Goal: Obtain resource: Download file/media

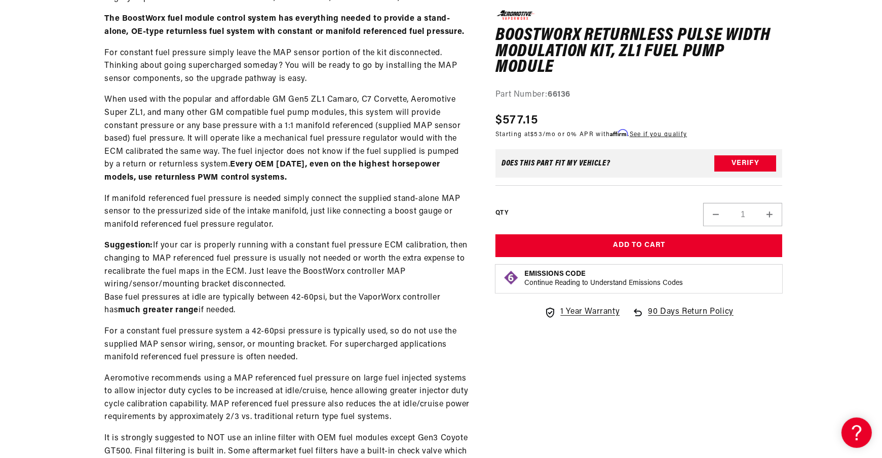
scroll to position [561, 0]
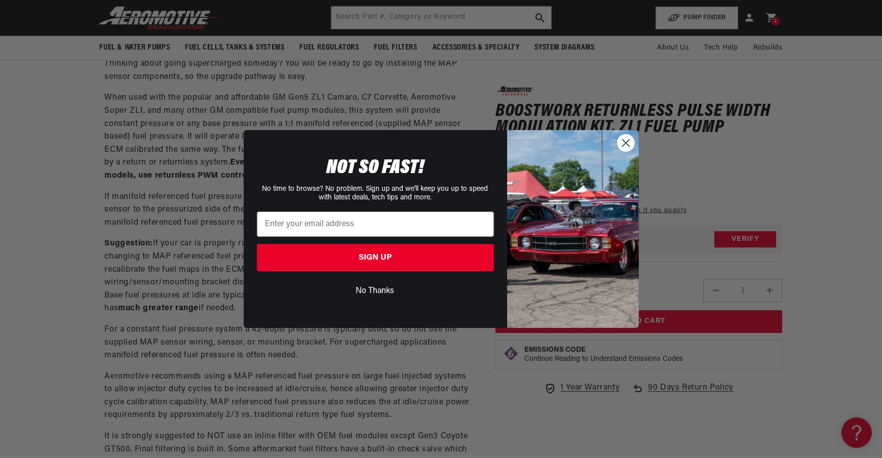
scroll to position [199, 0]
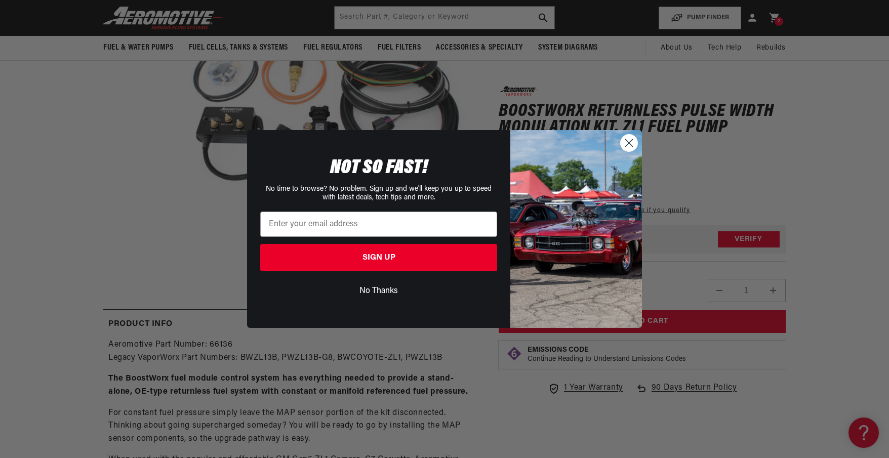
click at [635, 141] on circle "Close dialog" at bounding box center [629, 143] width 17 height 17
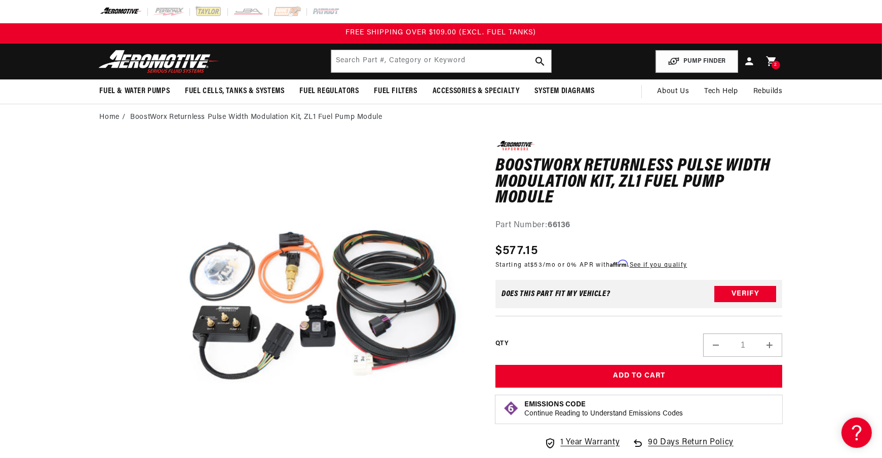
scroll to position [1, 0]
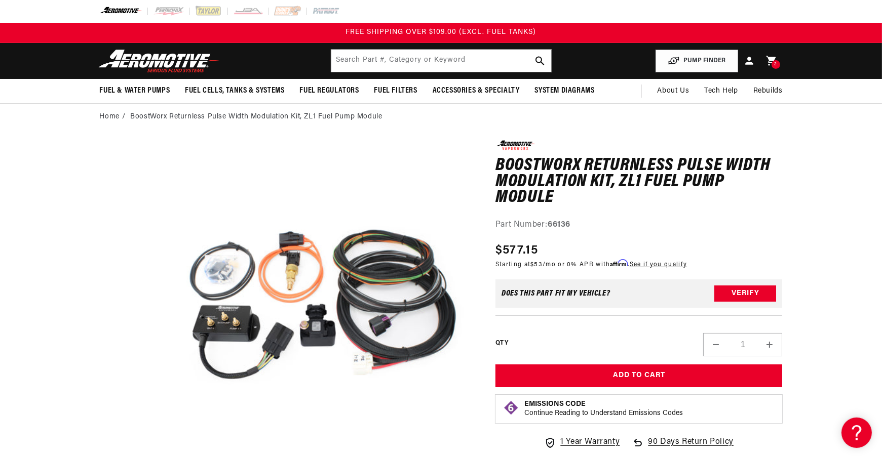
click at [725, 89] on span "Tech Help" at bounding box center [720, 91] width 33 height 11
click at [722, 93] on span "Tech Help" at bounding box center [720, 91] width 33 height 11
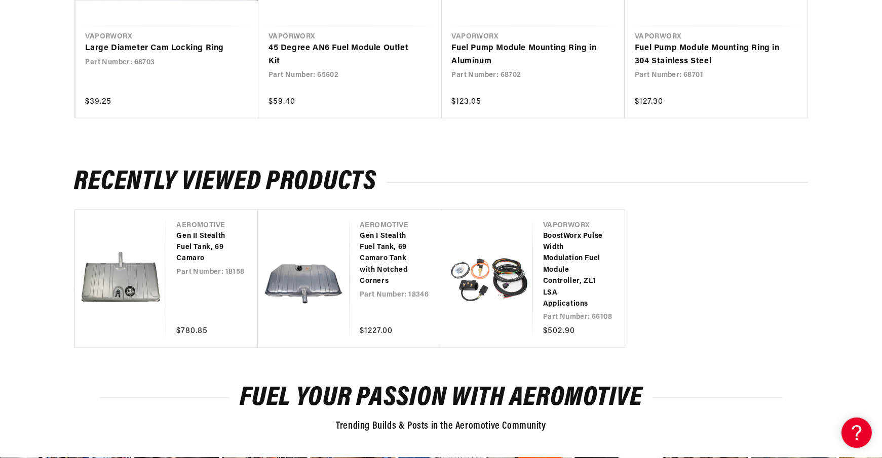
scroll to position [1745, 0]
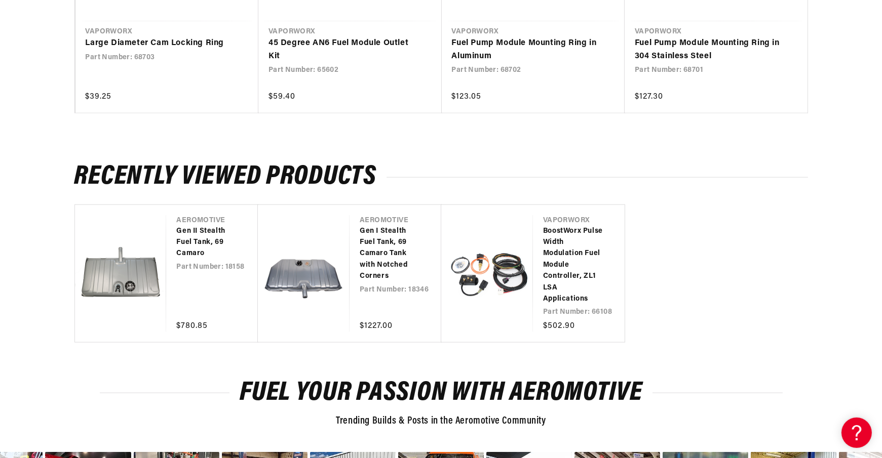
click at [378, 249] on link "Gen I Stealth Fuel Tank, 69 Camaro Tank with Notched Corners" at bounding box center [390, 254] width 61 height 57
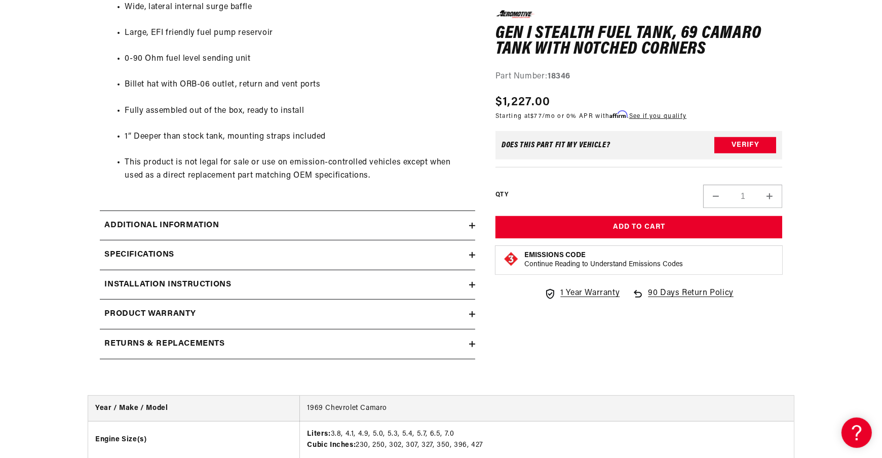
scroll to position [703, 0]
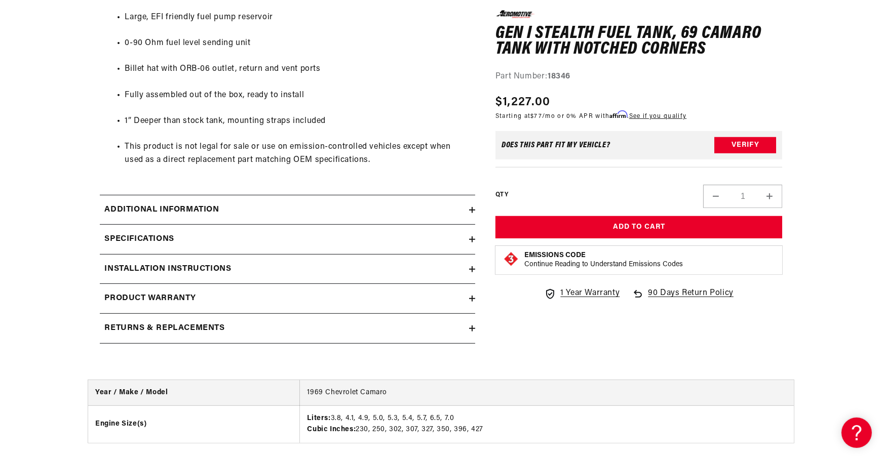
drag, startPoint x: 887, startPoint y: 84, endPoint x: 888, endPoint y: 250, distance: 166.1
click at [468, 210] on div "Additional information" at bounding box center [284, 210] width 369 height 13
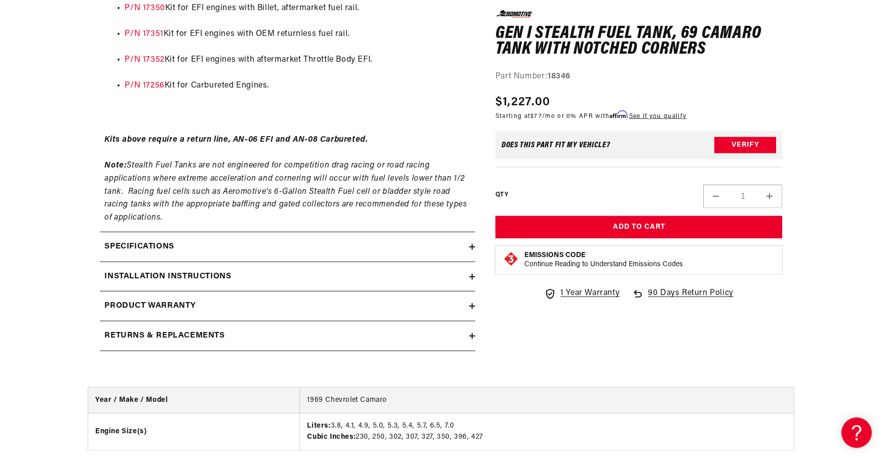
scroll to position [1635, 0]
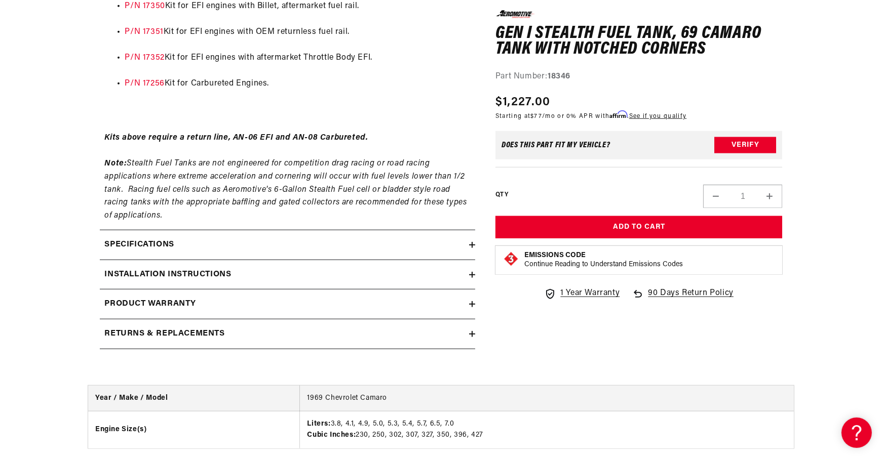
click at [349, 240] on div "Specifications" at bounding box center [284, 245] width 369 height 13
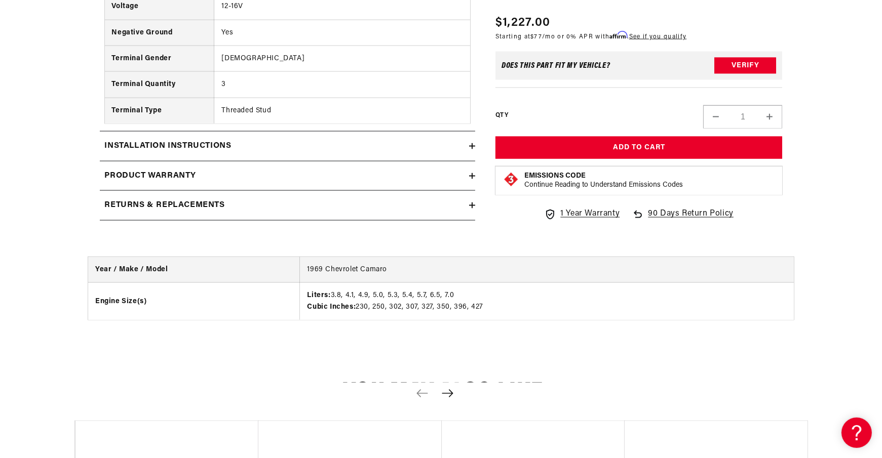
scroll to position [2628, 0]
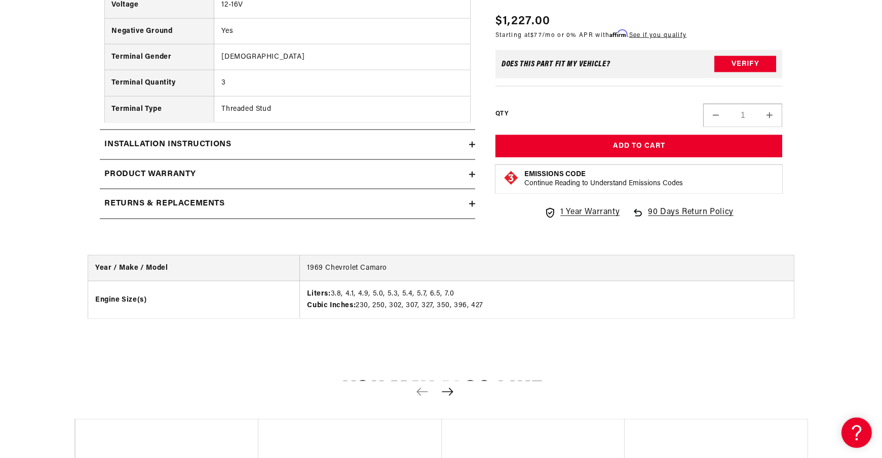
click at [402, 140] on div "Installation Instructions" at bounding box center [284, 144] width 369 height 13
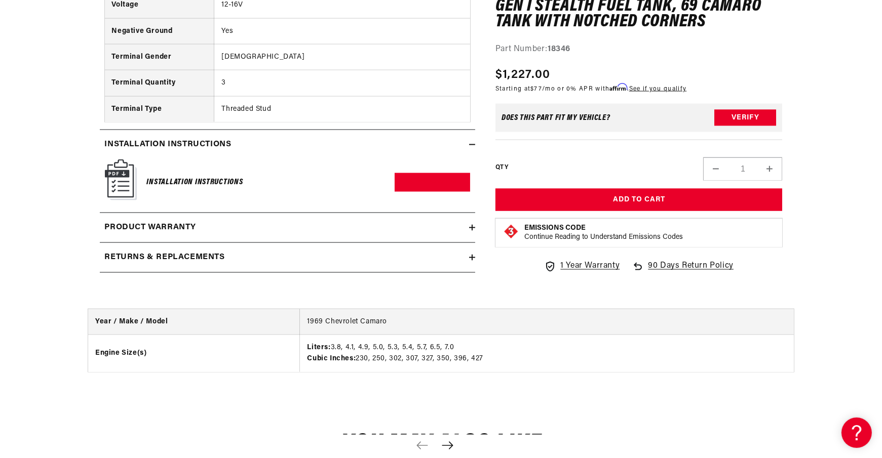
click at [326, 221] on div "Product warranty" at bounding box center [284, 227] width 369 height 13
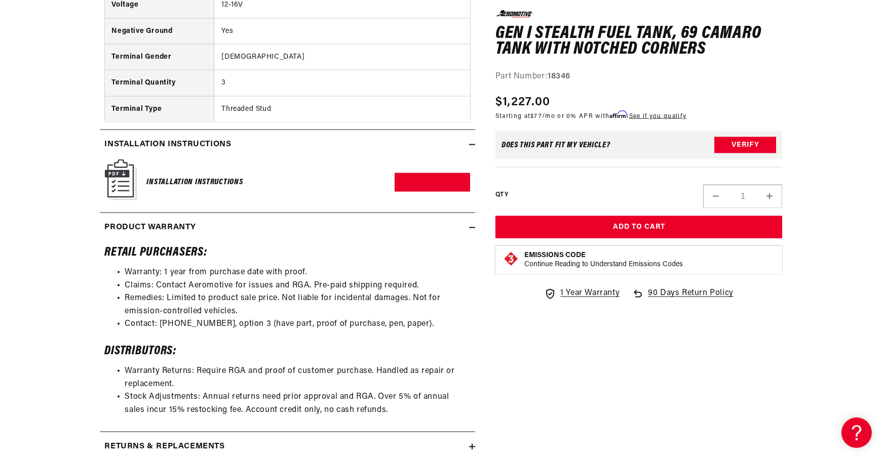
click at [421, 174] on link "Download PDF" at bounding box center [431, 182] width 75 height 19
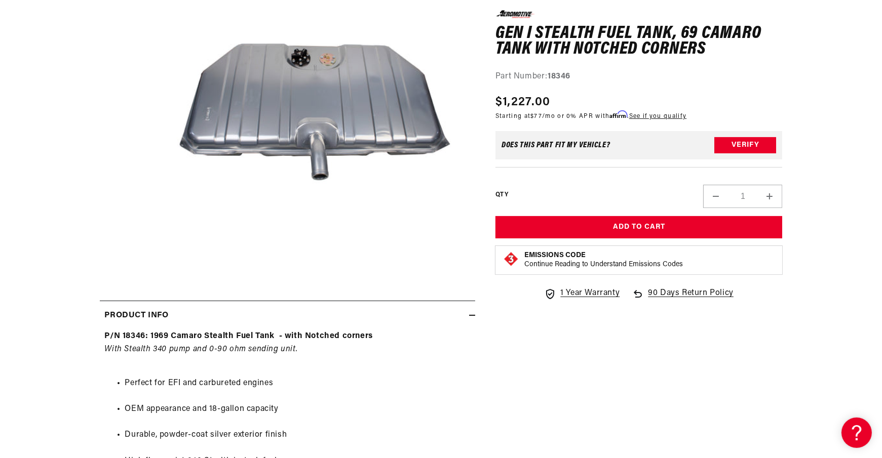
scroll to position [0, 0]
